Goal: Information Seeking & Learning: Find specific fact

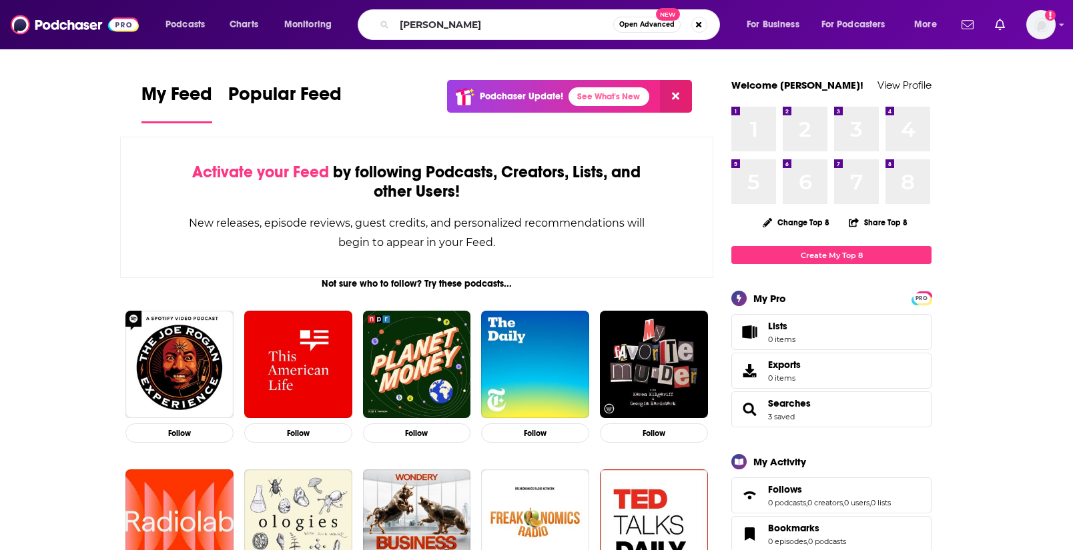
type input "[PERSON_NAME]"
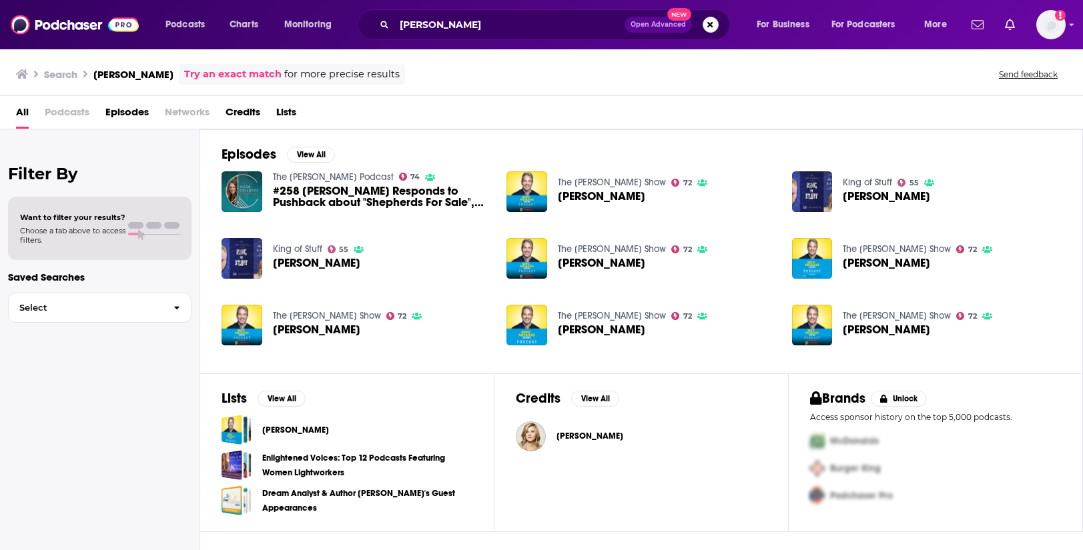
click at [566, 437] on span "[PERSON_NAME]" at bounding box center [589, 436] width 67 height 11
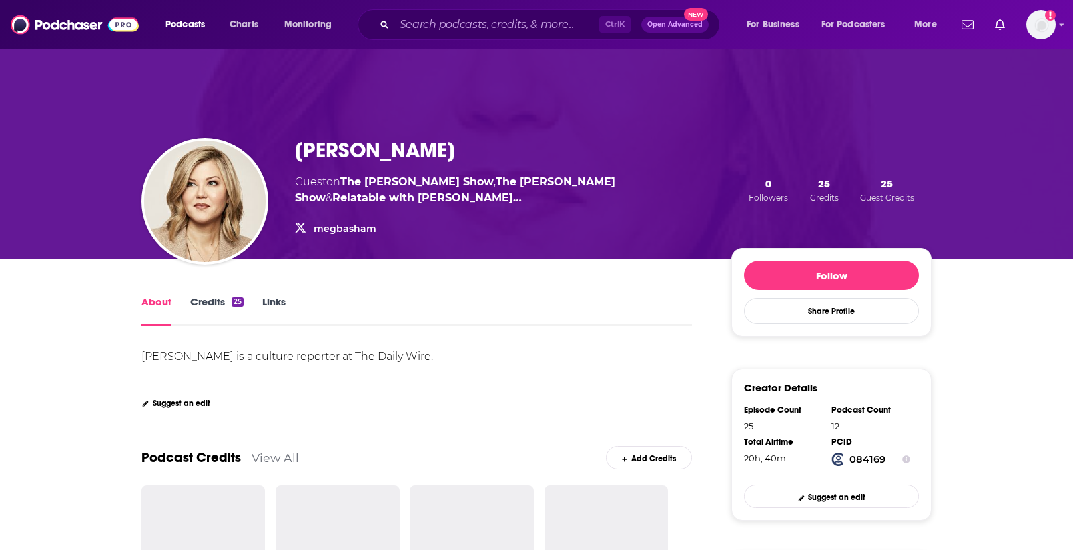
click at [209, 300] on link "Credits 25" at bounding box center [216, 311] width 53 height 31
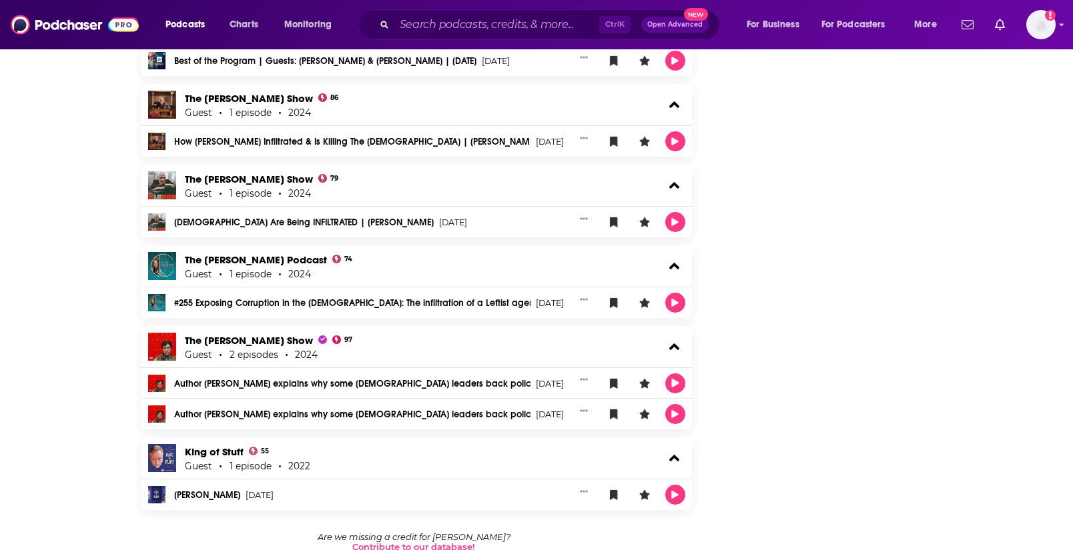
scroll to position [1203, 0]
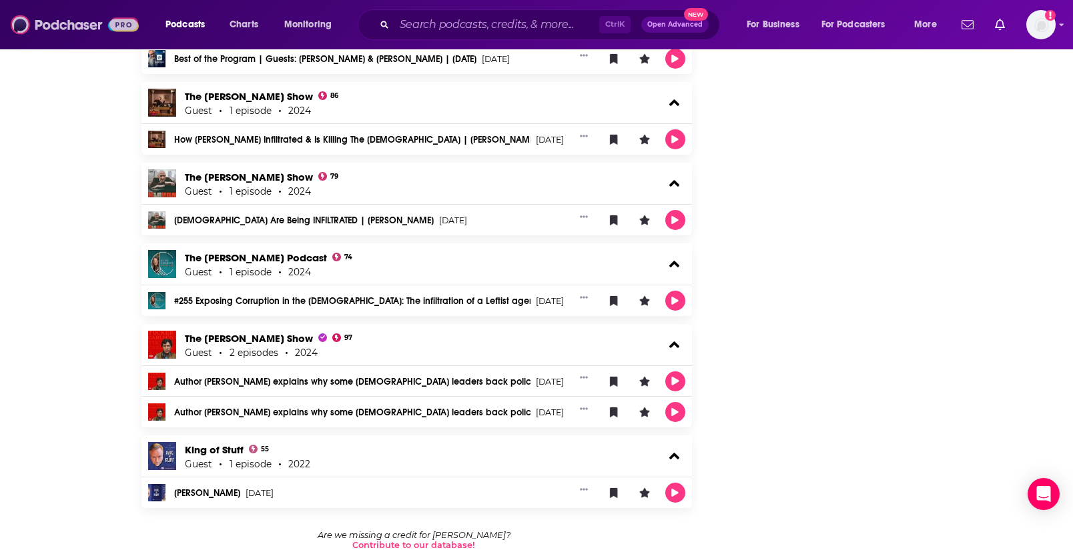
click at [36, 29] on img at bounding box center [75, 24] width 128 height 25
